Goal: Information Seeking & Learning: Learn about a topic

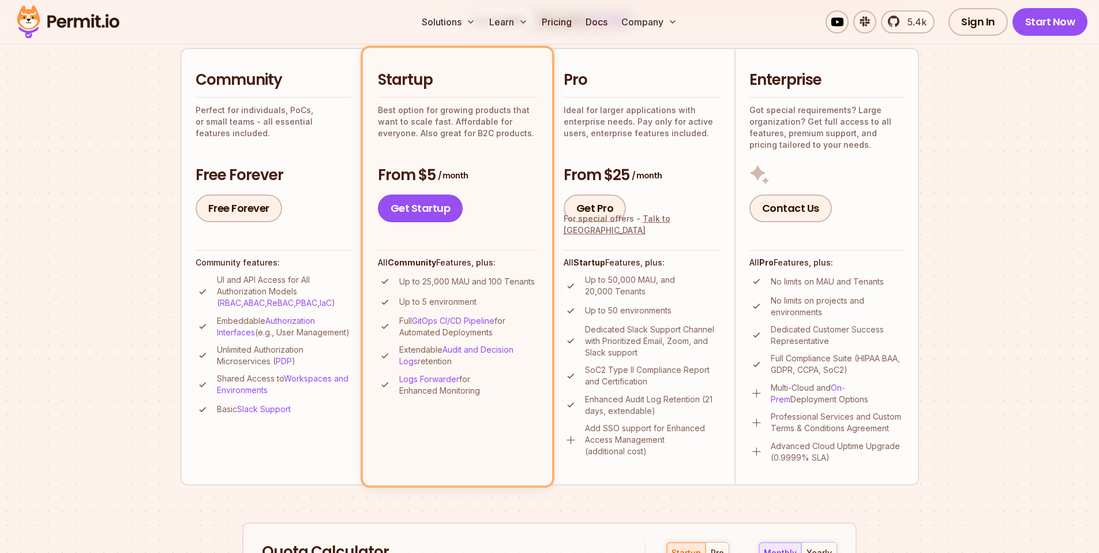
click at [1033, 230] on section "Permit Pricing From Free to Predictable Scaling From a startup with 100 users t…" at bounding box center [549, 394] width 1099 height 1249
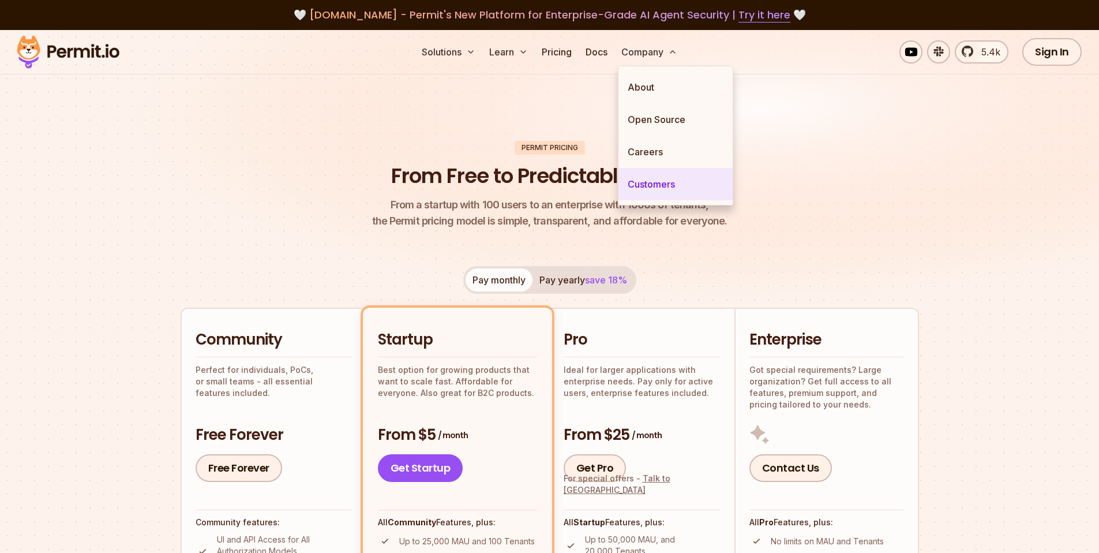
click at [669, 185] on link "Customers" at bounding box center [676, 184] width 114 height 32
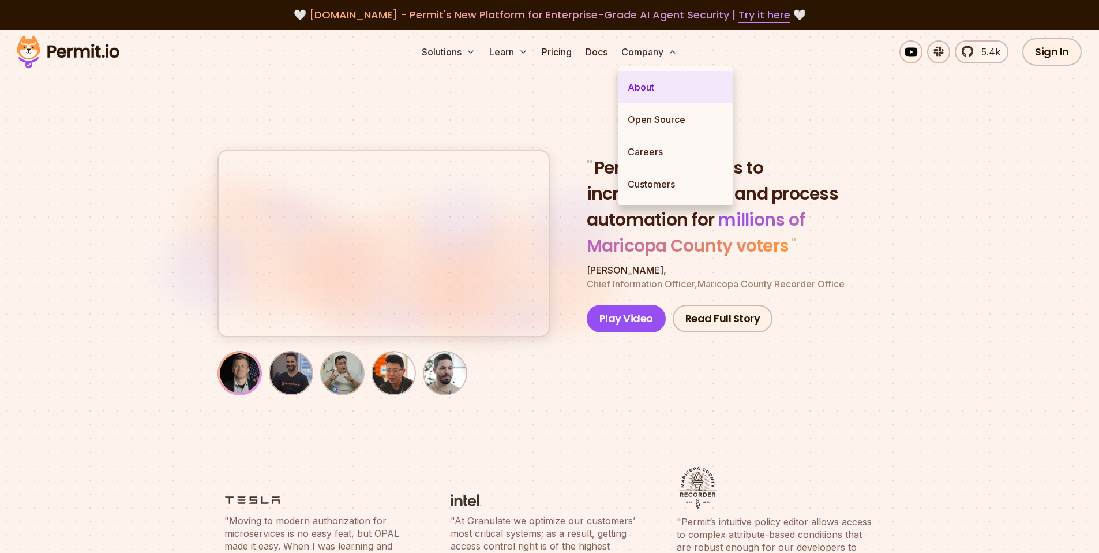
click at [649, 91] on link "About" at bounding box center [676, 87] width 114 height 32
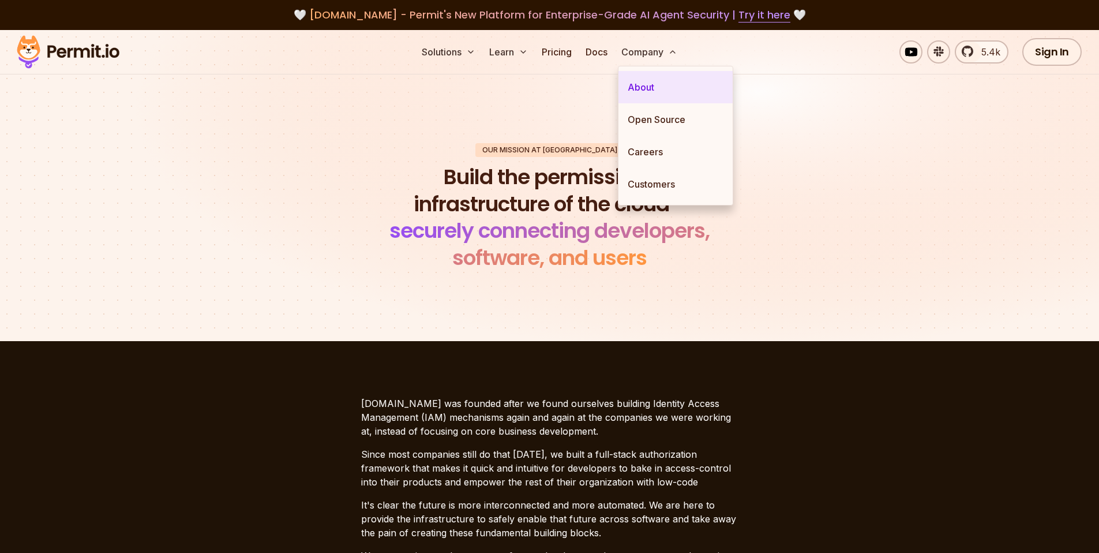
click at [650, 88] on link "About" at bounding box center [676, 87] width 114 height 32
click at [667, 123] on link "Open Source" at bounding box center [676, 119] width 114 height 32
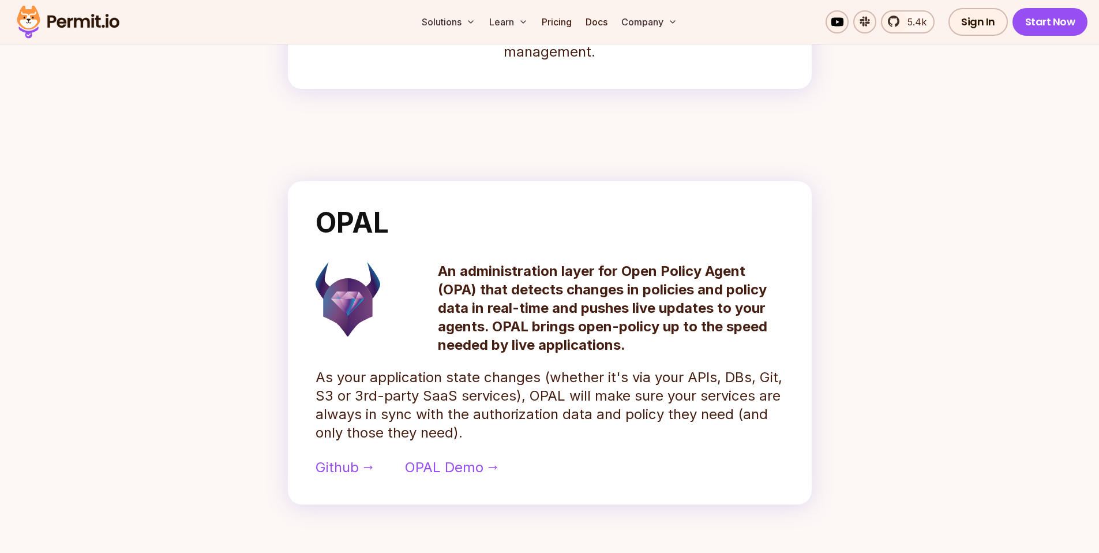
scroll to position [429, 0]
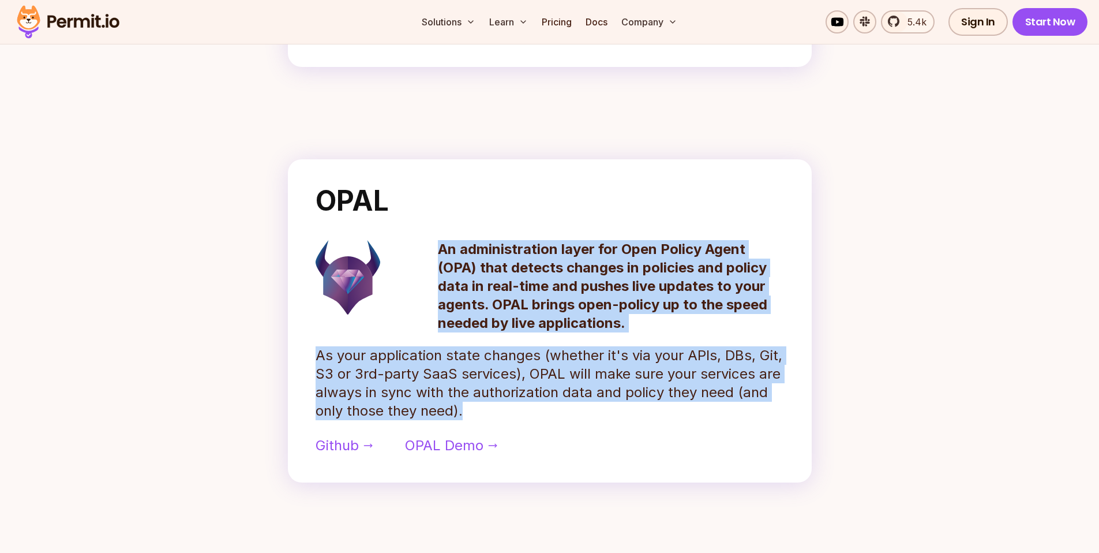
drag, startPoint x: 438, startPoint y: 244, endPoint x: 499, endPoint y: 409, distance: 175.3
click at [499, 409] on div "OPAL An administration layer for Open Policy Agent (OPA) that detects changes i…" at bounding box center [550, 320] width 524 height 323
copy div "An administration layer for Open Policy Agent (OPA) that detects changes in pol…"
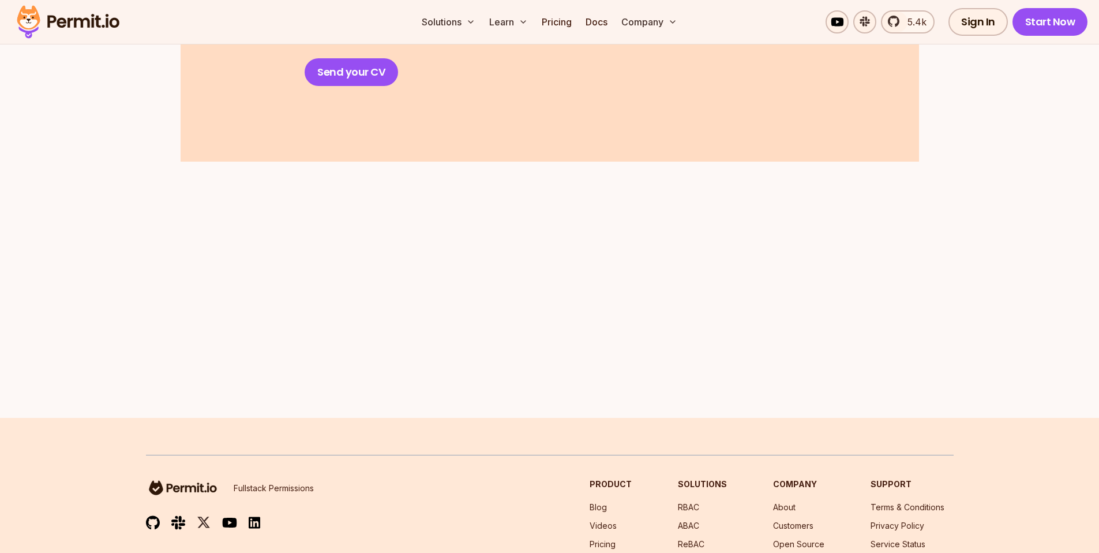
scroll to position [1875, 0]
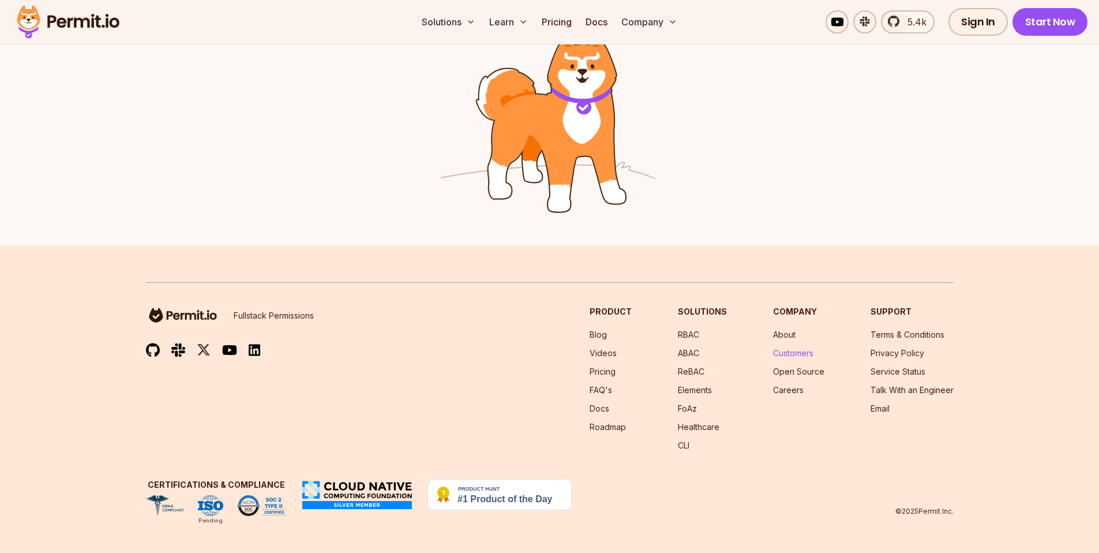
click at [795, 354] on link "Customers" at bounding box center [793, 353] width 40 height 10
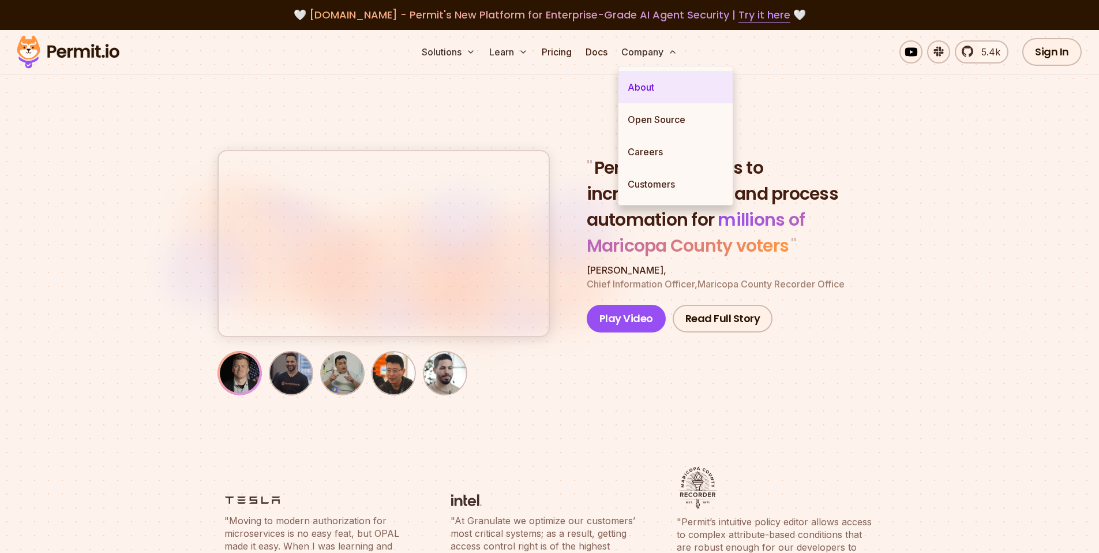
click at [656, 87] on link "About" at bounding box center [676, 87] width 114 height 32
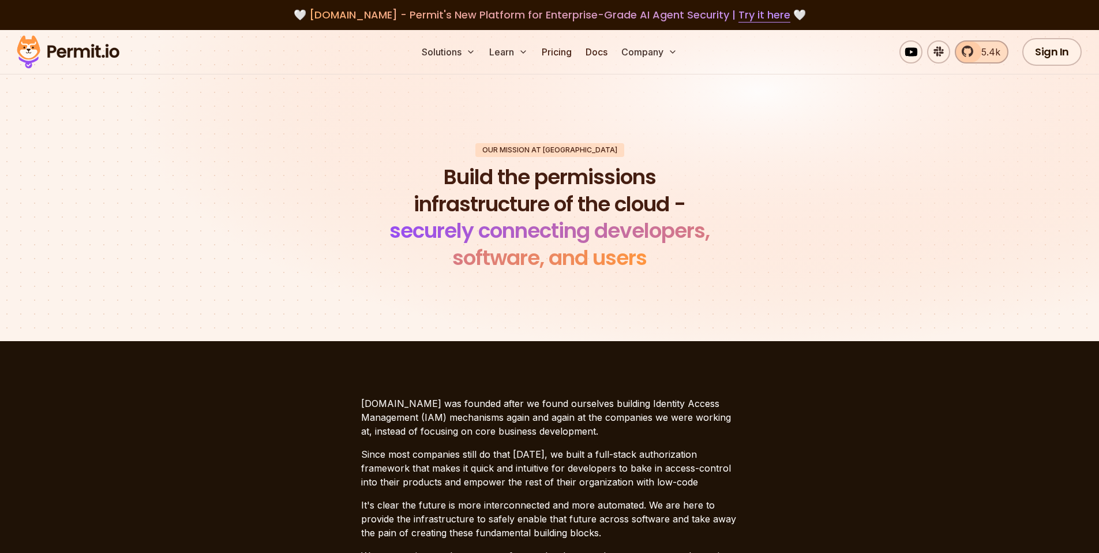
click at [978, 46] on span "5.4k" at bounding box center [988, 52] width 26 height 14
click at [1040, 54] on link "Sign In" at bounding box center [1052, 52] width 59 height 28
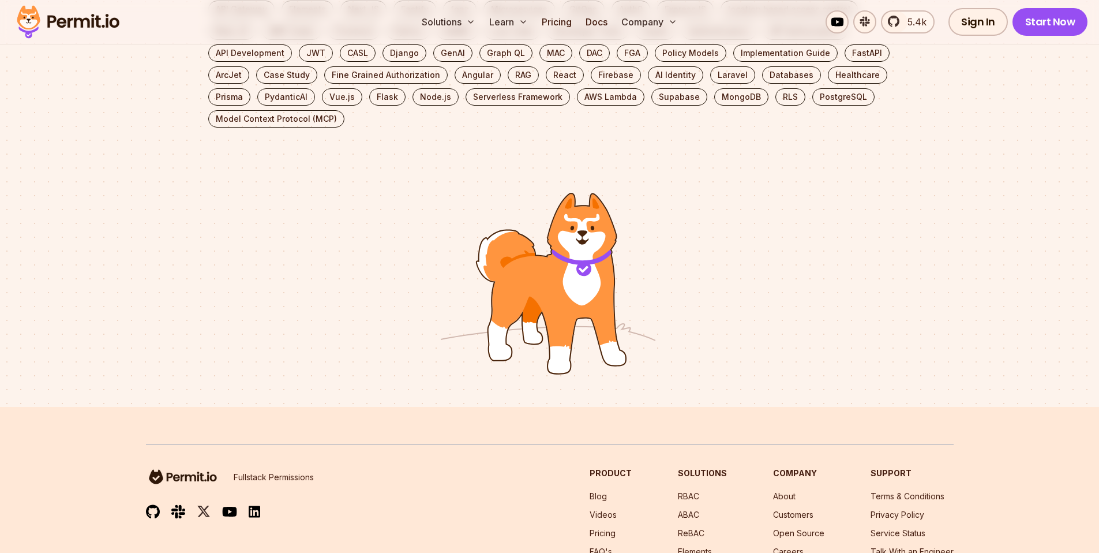
scroll to position [2619, 0]
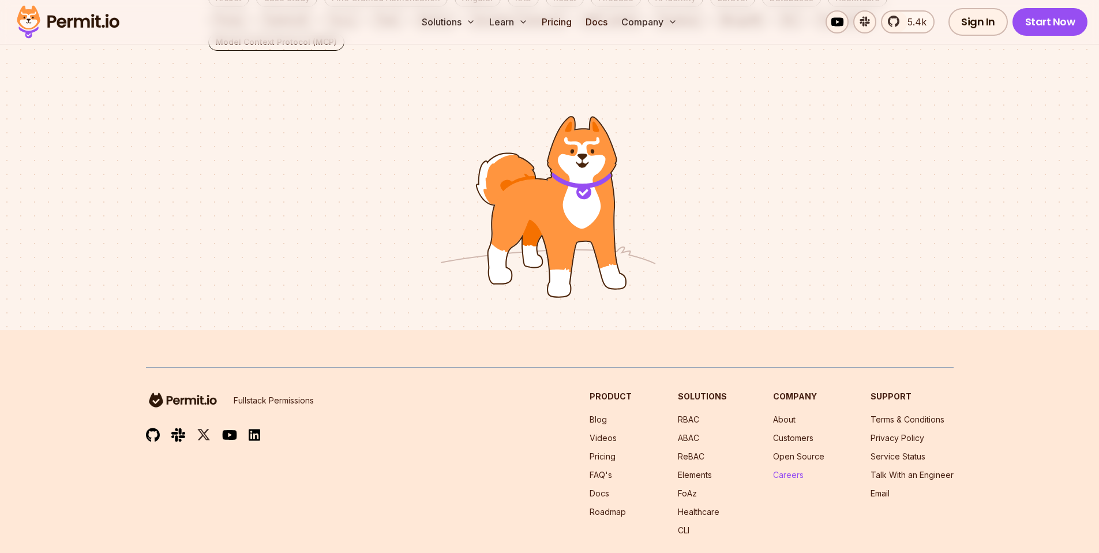
click at [788, 470] on link "Careers" at bounding box center [788, 475] width 31 height 10
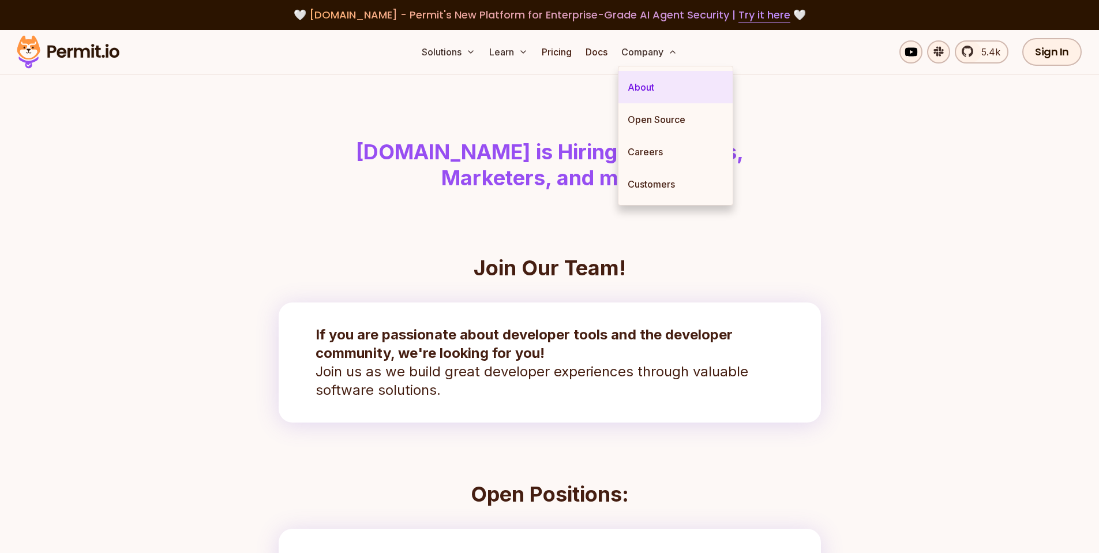
click at [644, 85] on link "About" at bounding box center [676, 87] width 114 height 32
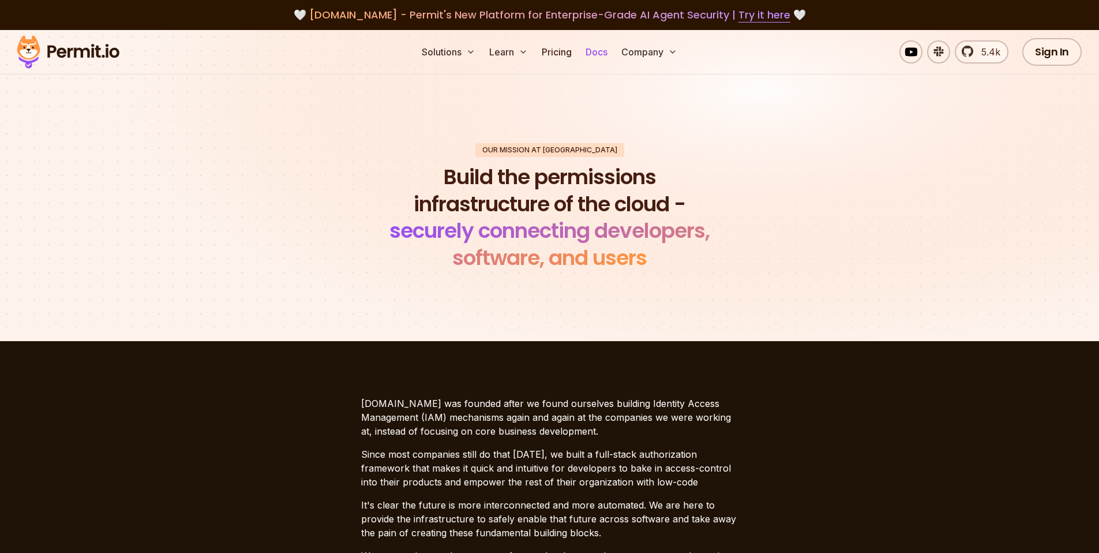
click at [598, 51] on link "Docs" at bounding box center [596, 51] width 31 height 23
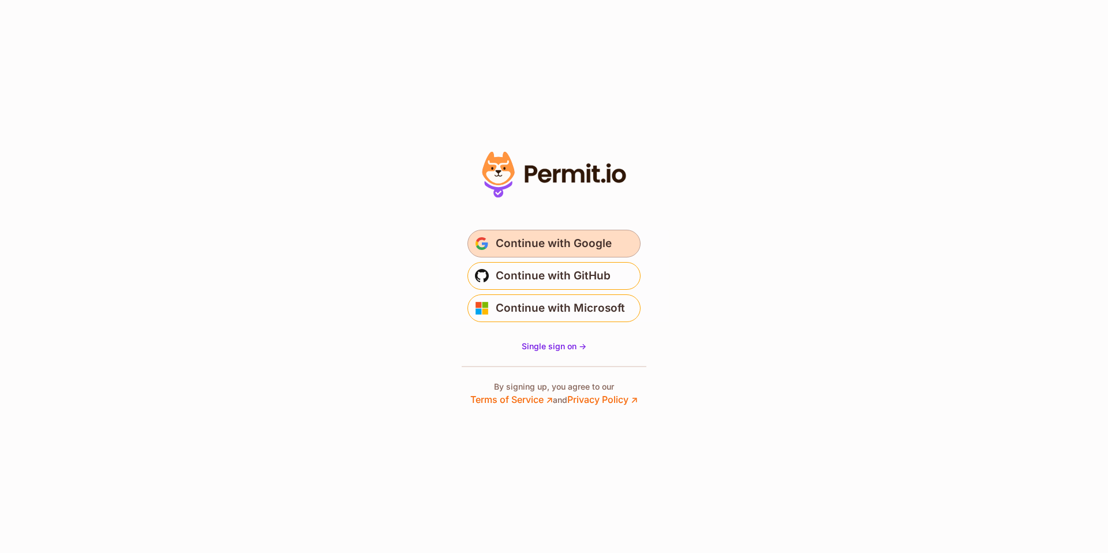
click at [583, 237] on span "Continue with Google" at bounding box center [554, 243] width 116 height 18
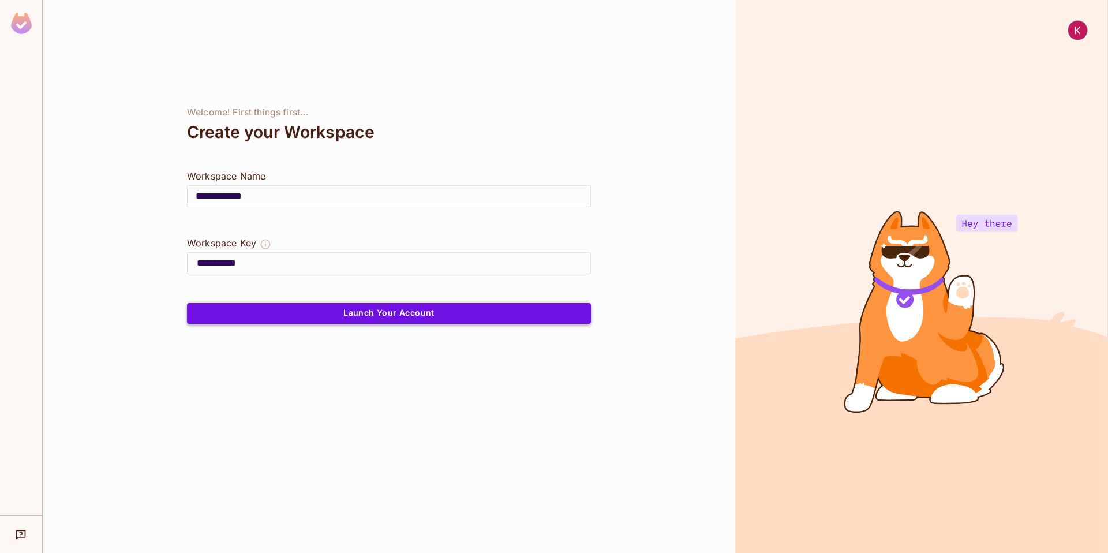
click at [382, 317] on button "Launch Your Account" at bounding box center [389, 313] width 404 height 21
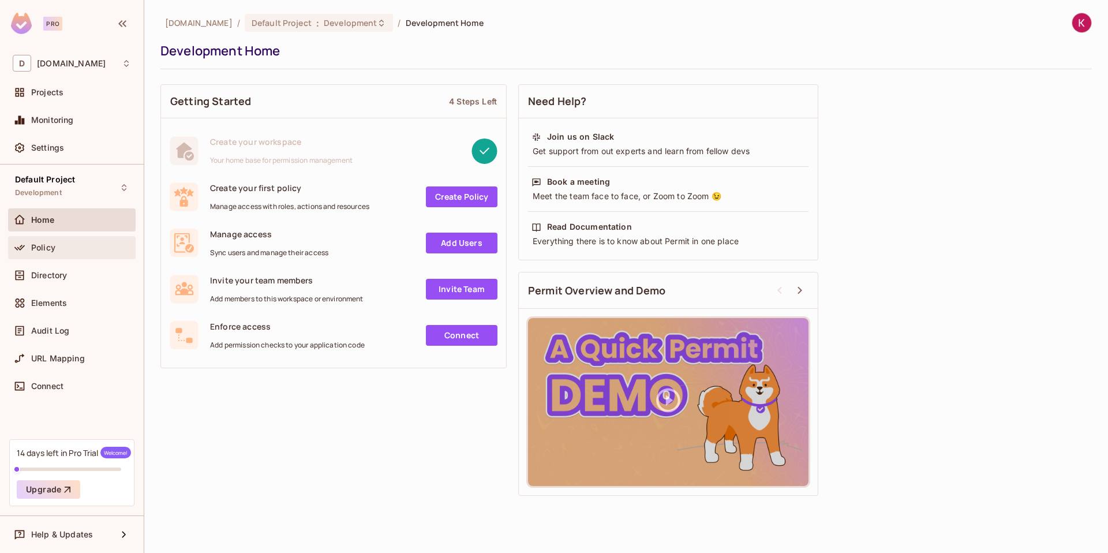
click at [46, 249] on span "Policy" at bounding box center [43, 247] width 24 height 9
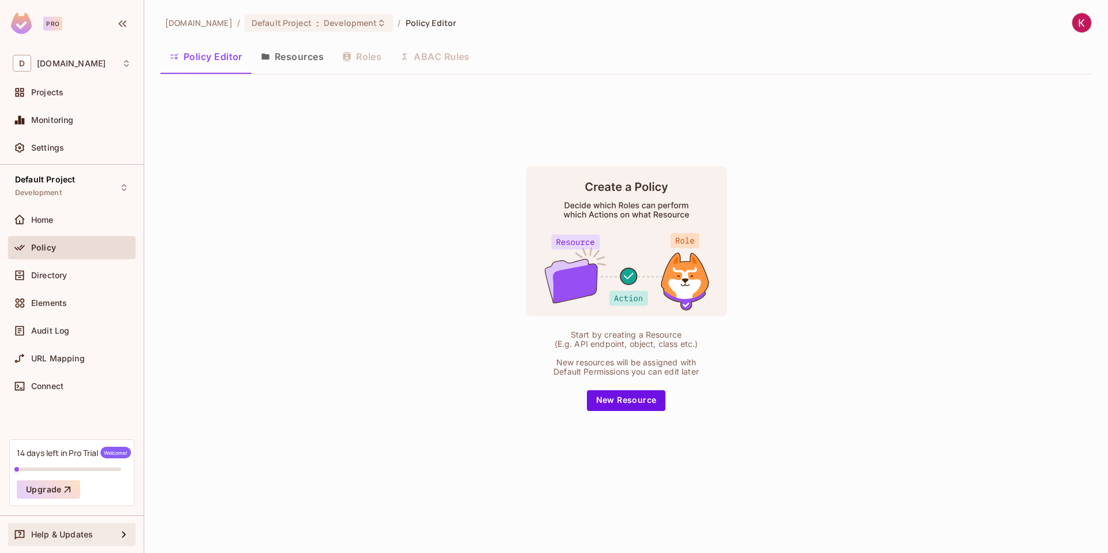
click at [120, 536] on icon at bounding box center [124, 534] width 14 height 14
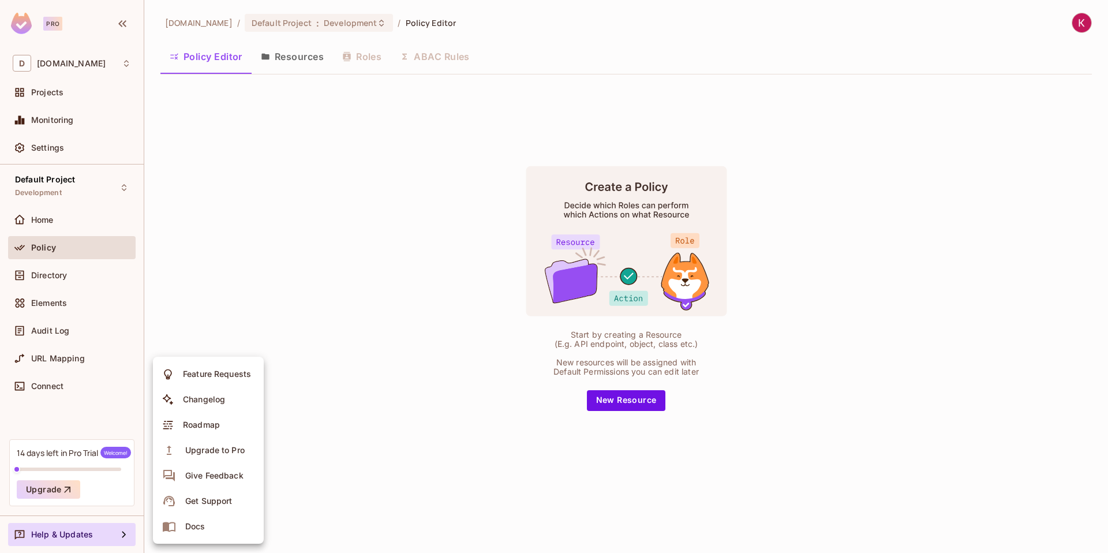
click at [199, 523] on div "Docs" at bounding box center [195, 527] width 20 height 12
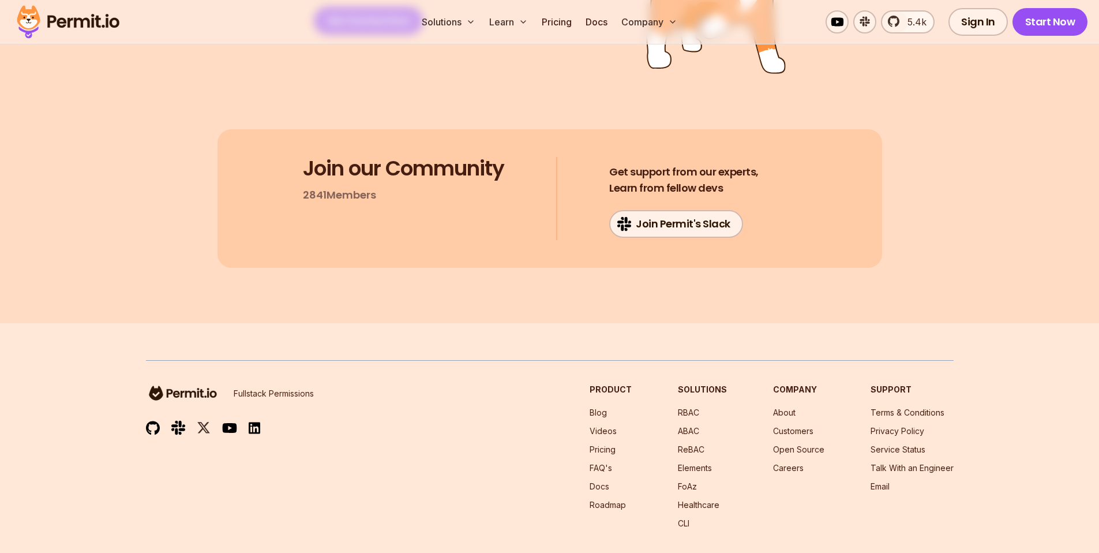
scroll to position [6155, 0]
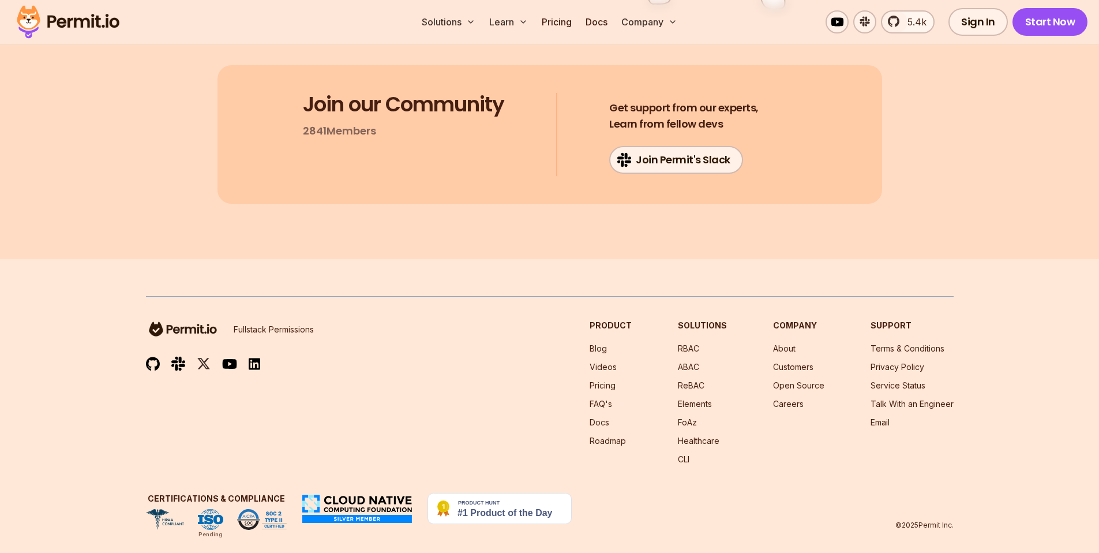
click at [173, 320] on img at bounding box center [183, 329] width 74 height 18
click at [157, 320] on img at bounding box center [183, 329] width 74 height 18
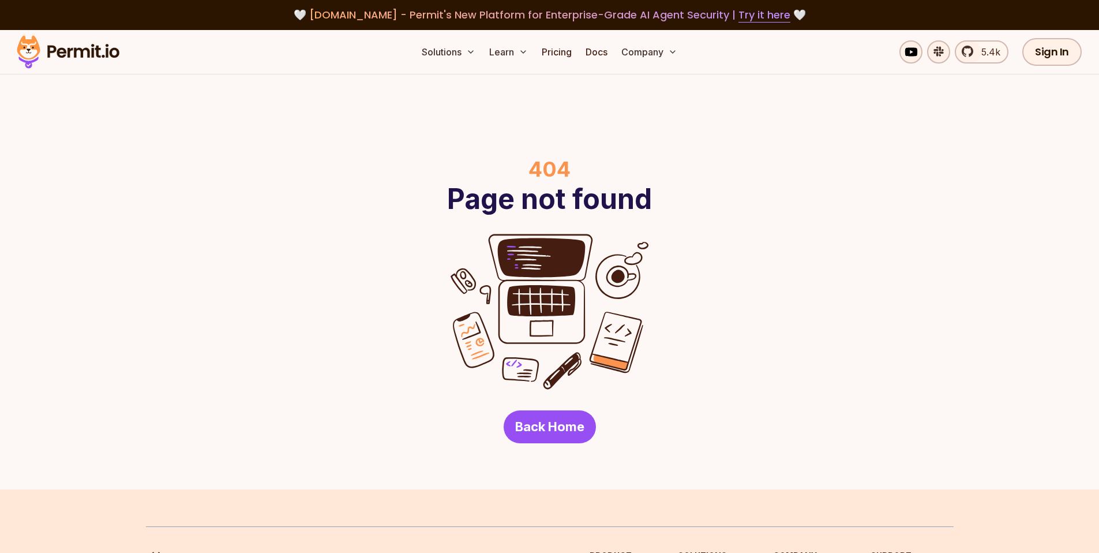
click at [95, 54] on img at bounding box center [68, 51] width 113 height 39
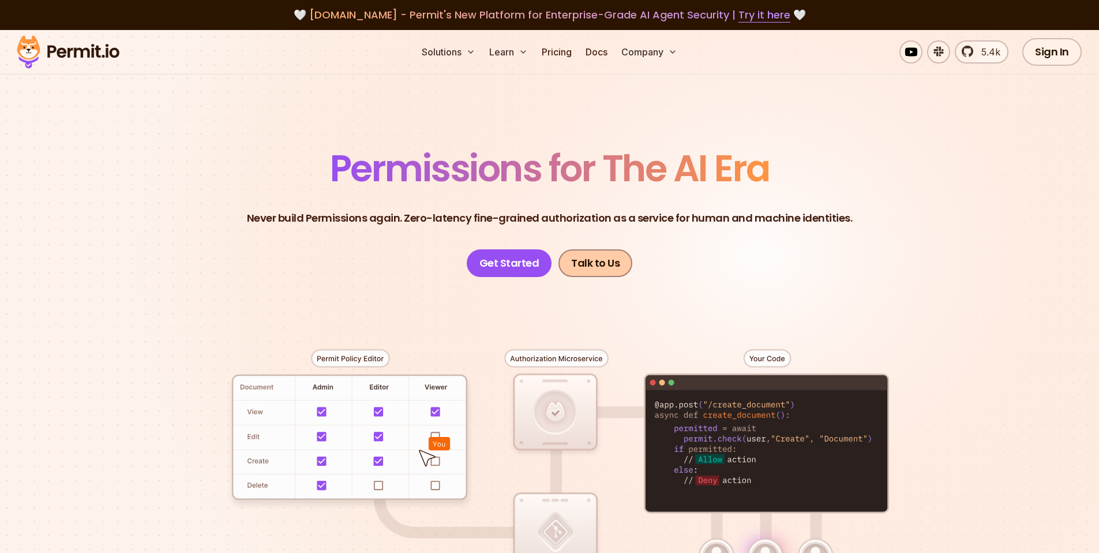
click at [594, 262] on link "Talk to Us" at bounding box center [596, 263] width 74 height 28
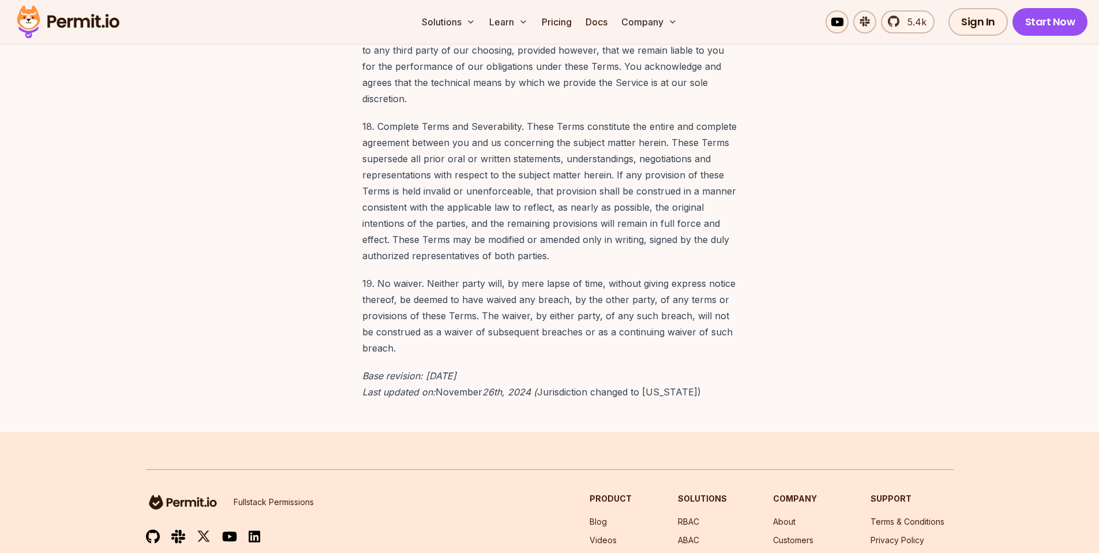
scroll to position [8788, 0]
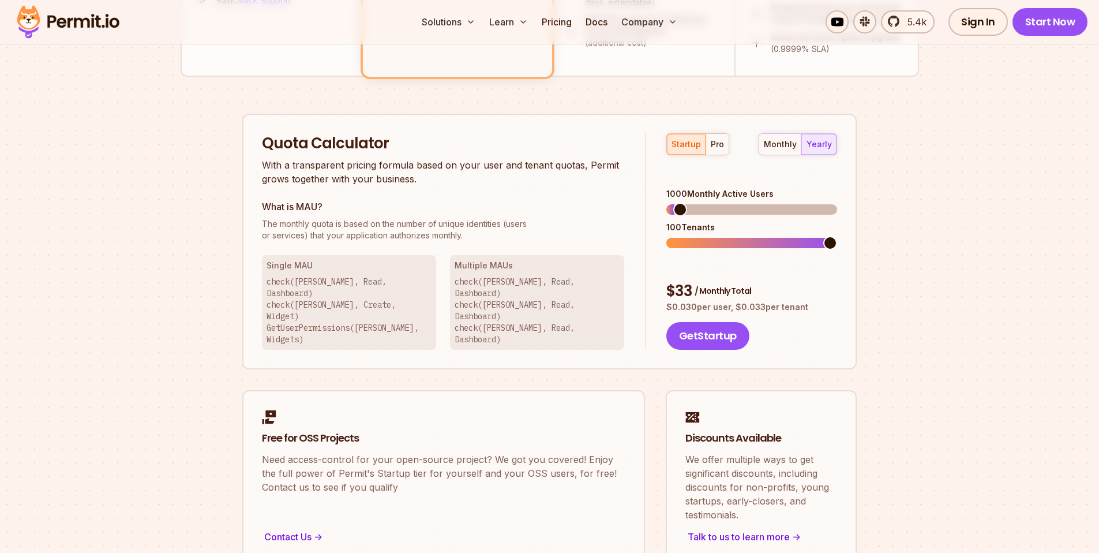
scroll to position [370, 0]
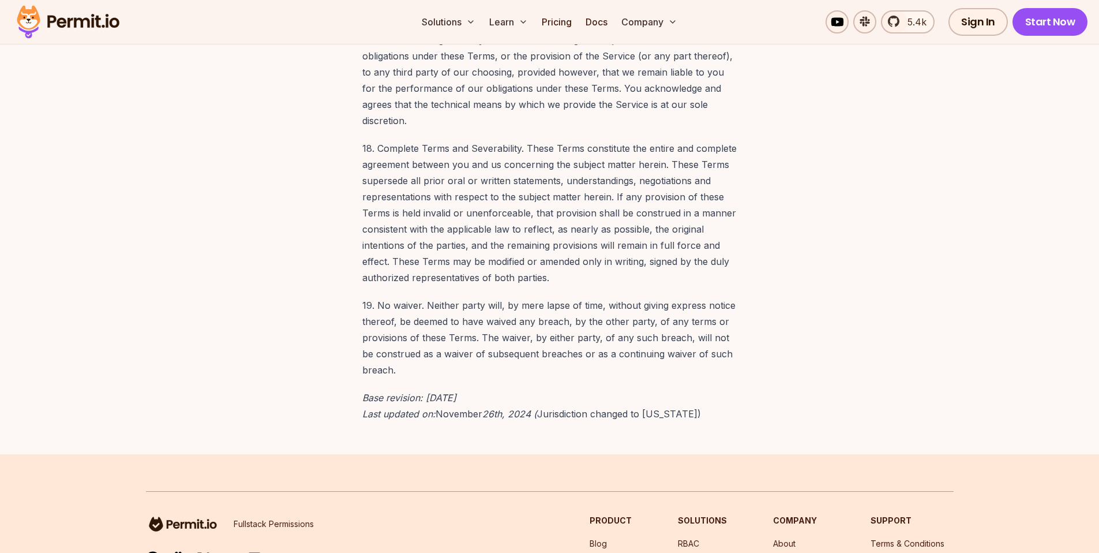
scroll to position [8774, 0]
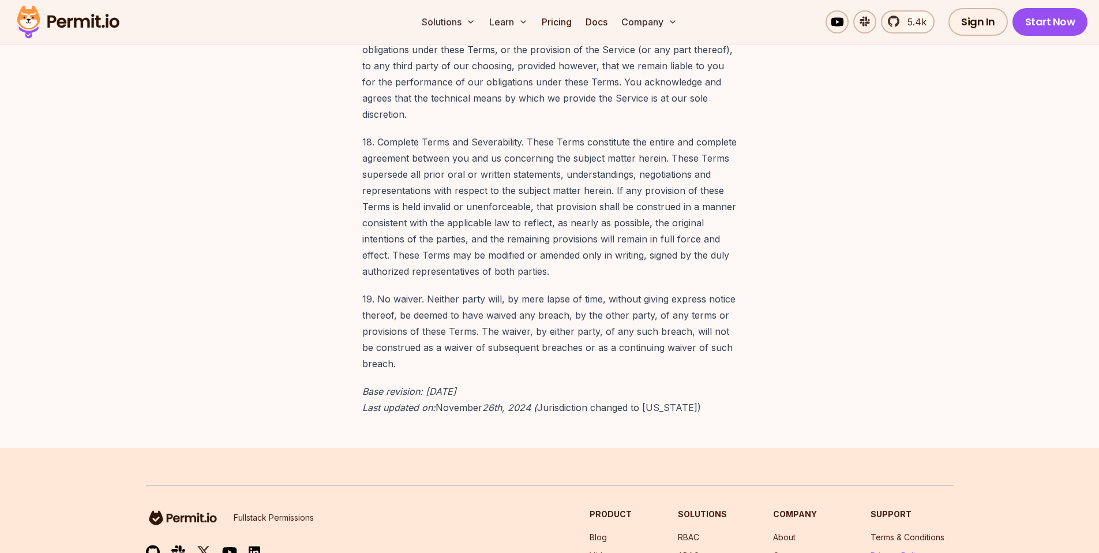
click at [897, 551] on link "Privacy Policy" at bounding box center [898, 556] width 54 height 10
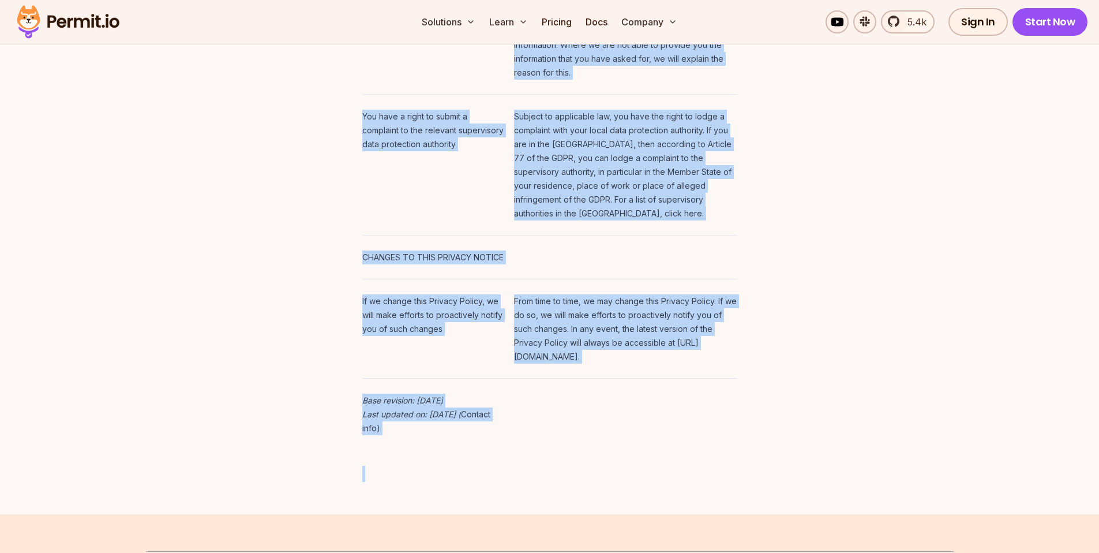
scroll to position [5962, 0]
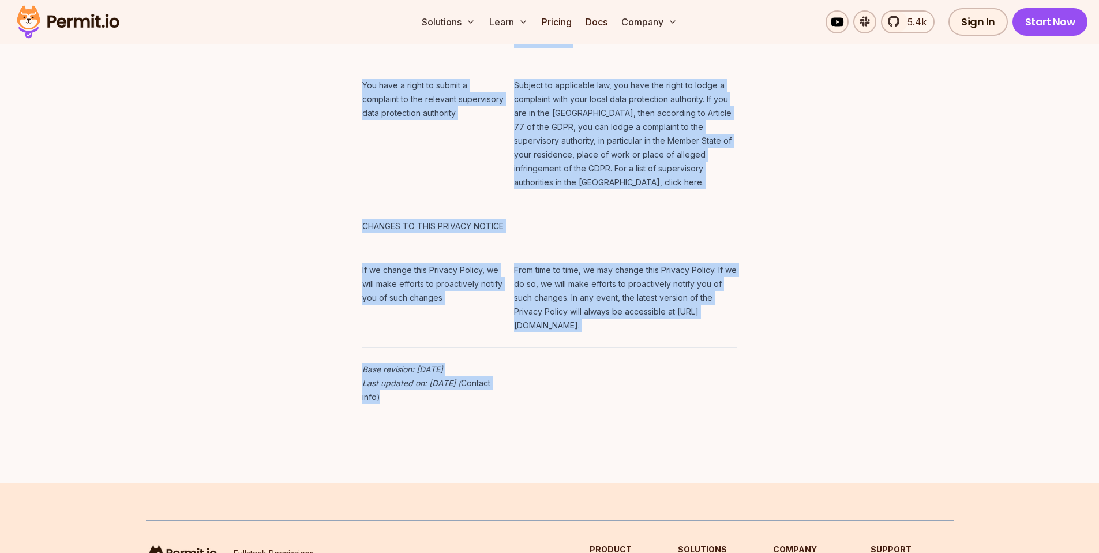
drag, startPoint x: 357, startPoint y: 182, endPoint x: 489, endPoint y: 163, distance: 133.5
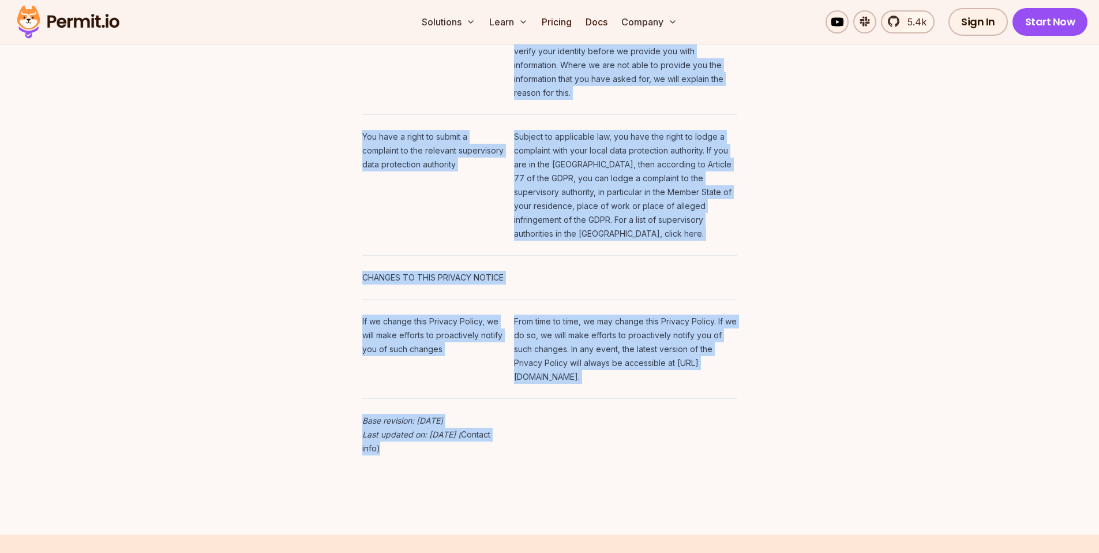
scroll to position [5776, 0]
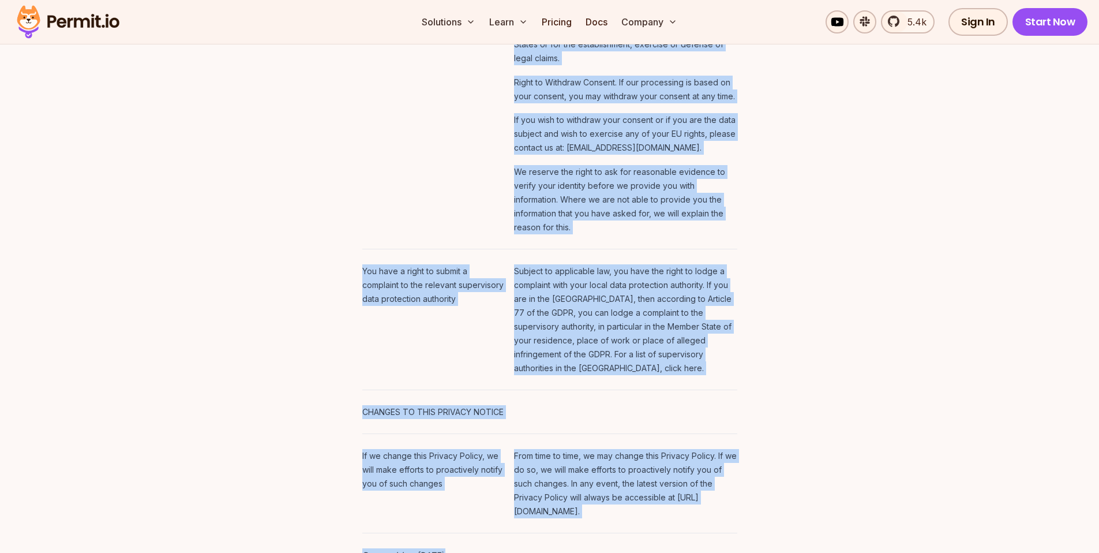
copy div "Lore Ipsumdo Sitame (“Consect Adipis”) elitsedd eiu temporincid ut laboreetd ma…"
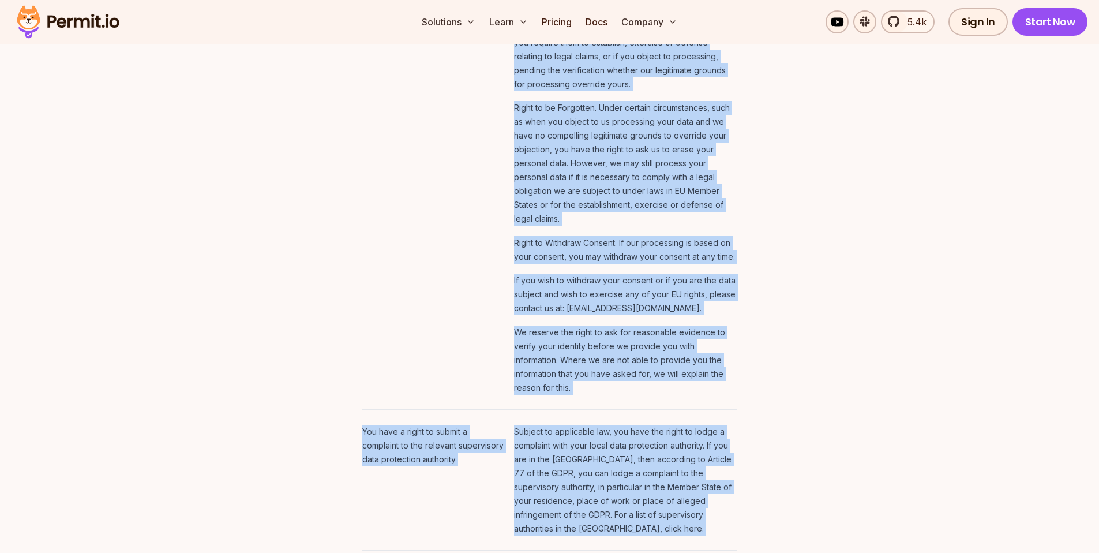
scroll to position [5395, 0]
